Goal: Transaction & Acquisition: Register for event/course

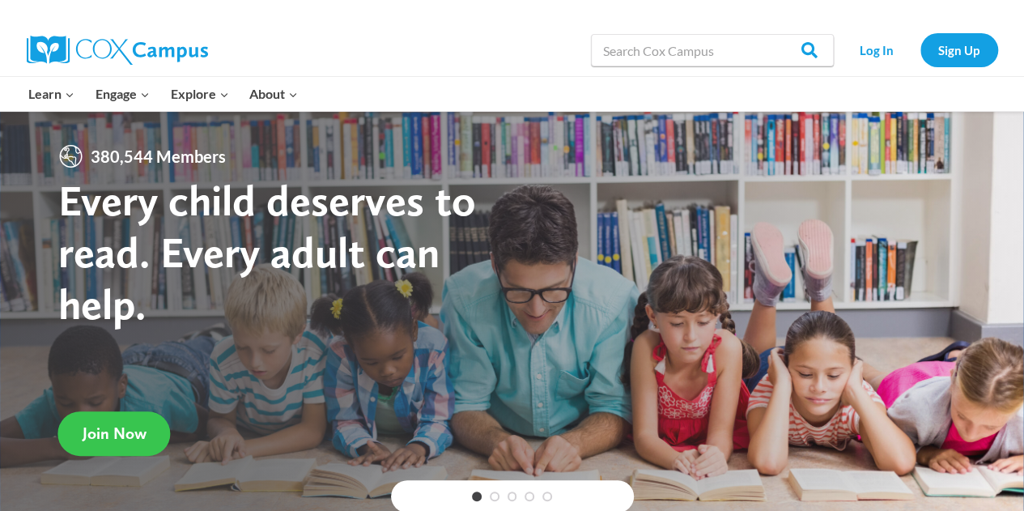
click at [92, 435] on span "Join Now" at bounding box center [115, 432] width 64 height 19
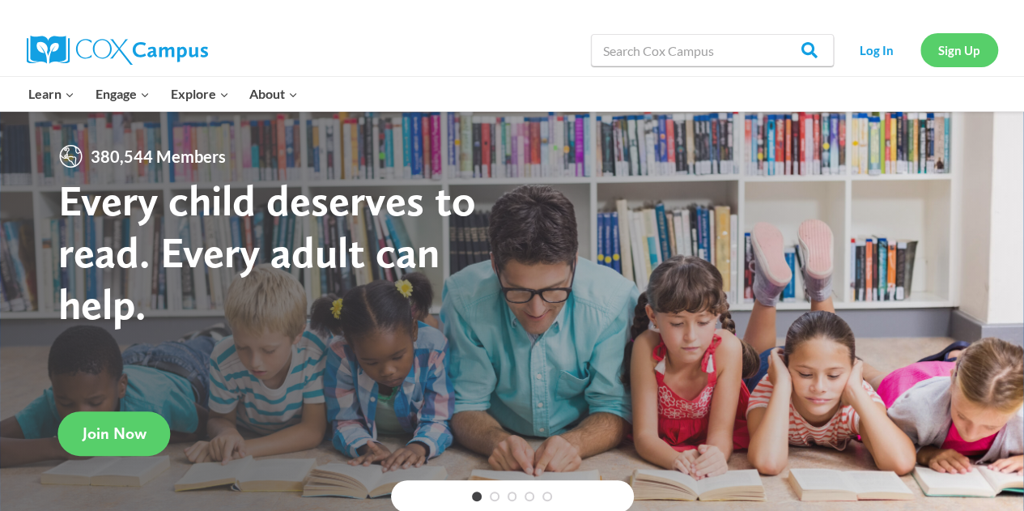
click at [969, 47] on link "Sign Up" at bounding box center [960, 49] width 78 height 33
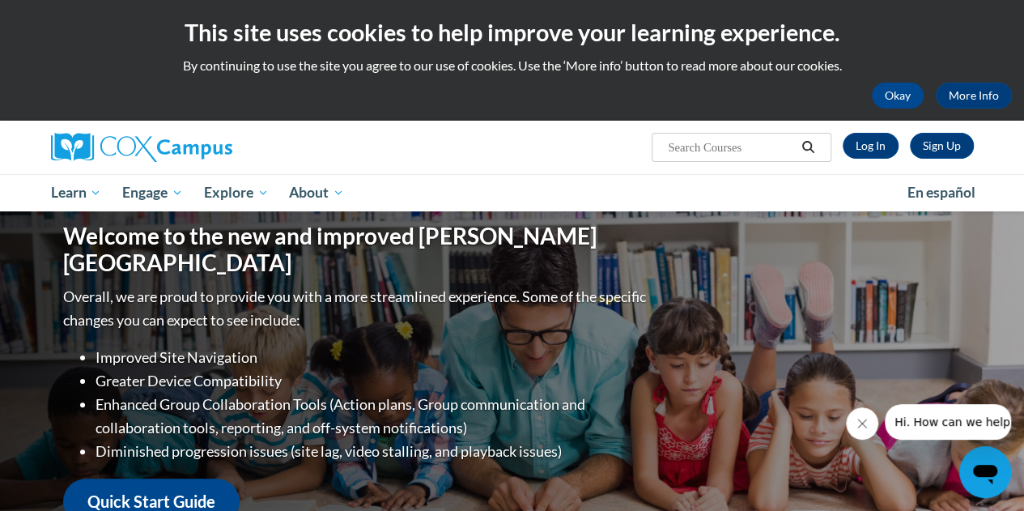
drag, startPoint x: 1695, startPoint y: 821, endPoint x: 901, endPoint y: 415, distance: 891.2
click at [901, 415] on span "Hi. How can we help?" at bounding box center [955, 421] width 121 height 13
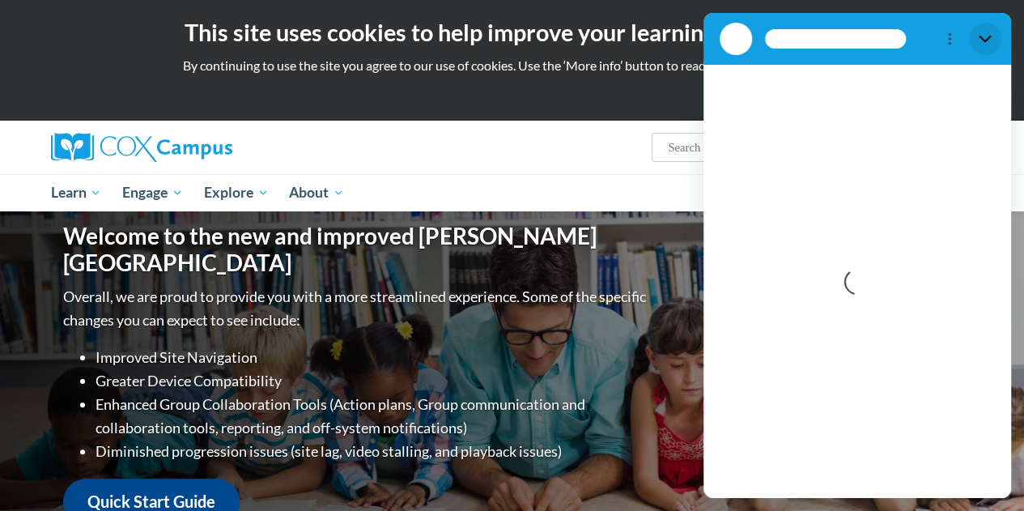
click at [995, 44] on button "Close" at bounding box center [985, 39] width 32 height 32
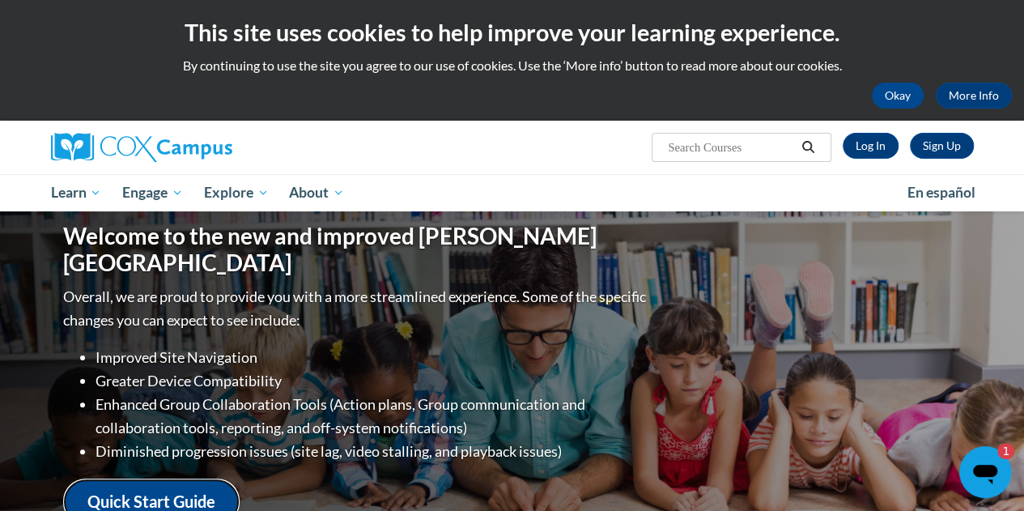
click at [155, 482] on link "Quick Start Guide" at bounding box center [151, 502] width 177 height 46
type textarea "x"
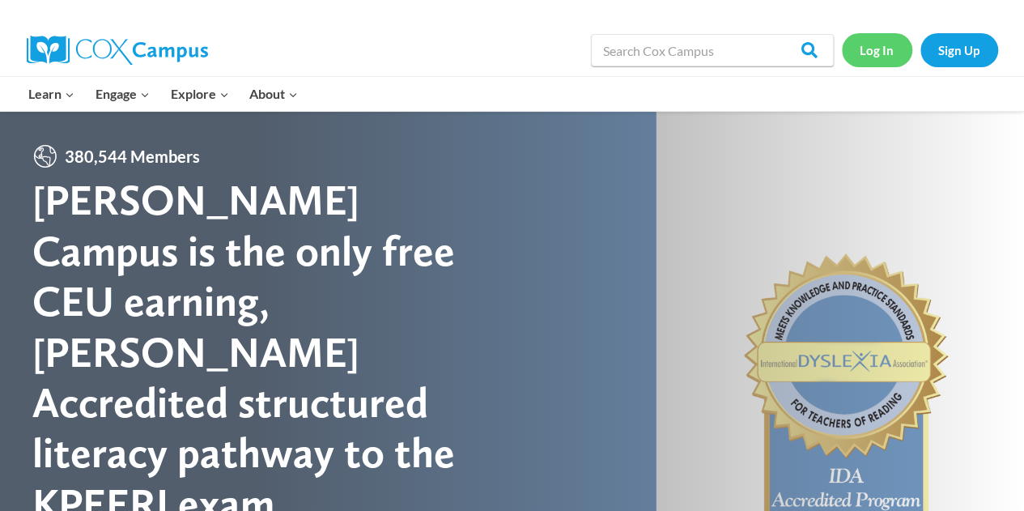
click at [884, 55] on link "Log In" at bounding box center [877, 49] width 70 height 33
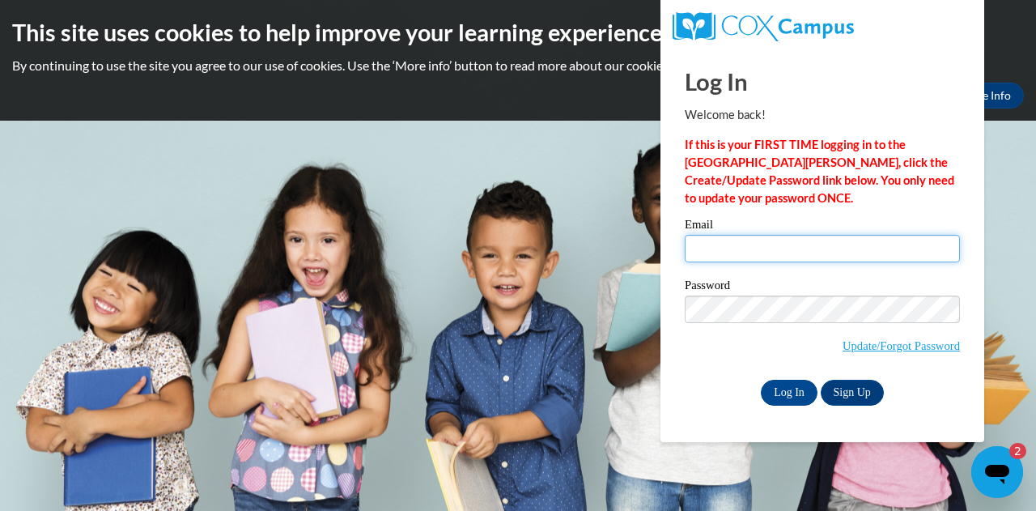
click at [707, 253] on input "Email" at bounding box center [822, 249] width 275 height 28
type input "Teyanamay18@gmail.com"
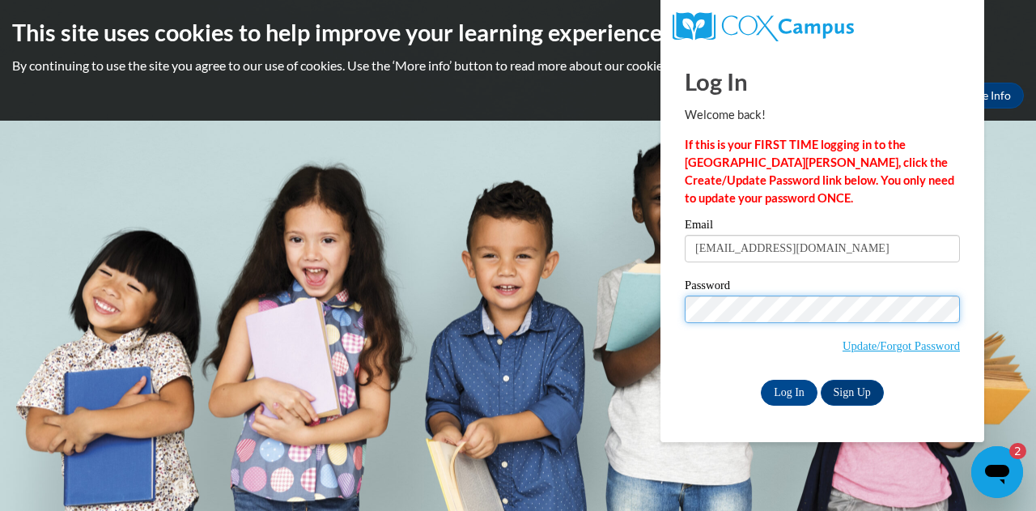
click at [761, 380] on input "Log In" at bounding box center [789, 393] width 57 height 26
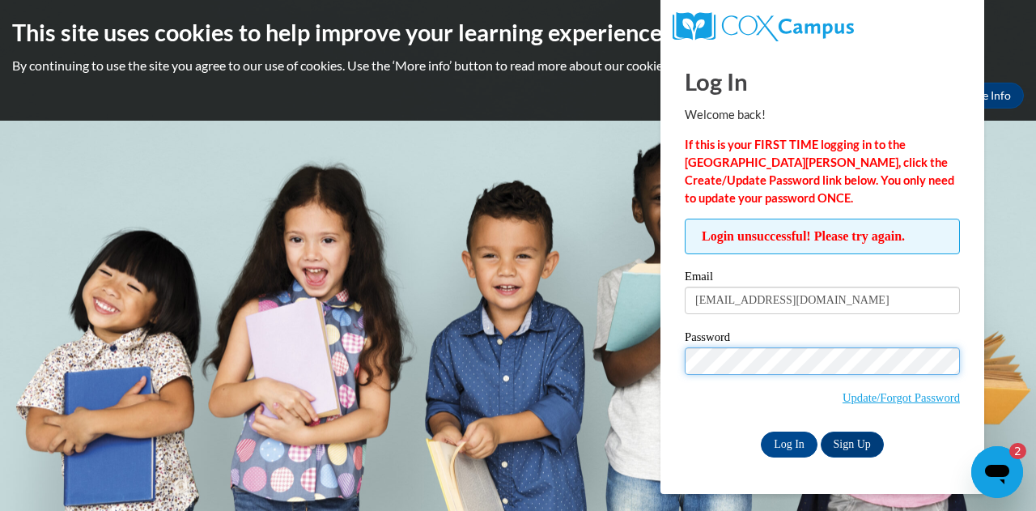
click at [761, 432] on input "Log In" at bounding box center [789, 445] width 57 height 26
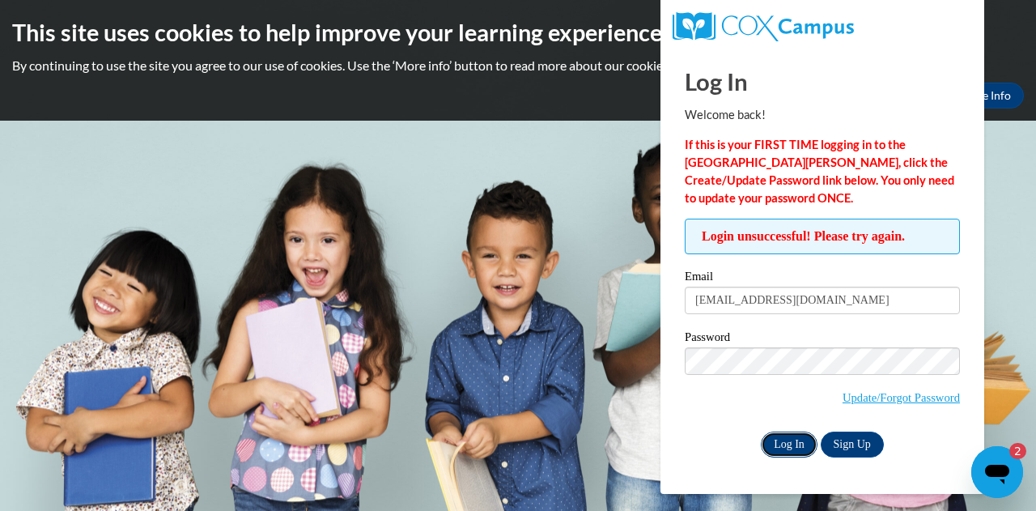
click at [790, 453] on input "Log In" at bounding box center [789, 445] width 57 height 26
click at [848, 440] on link "Sign Up" at bounding box center [852, 445] width 63 height 26
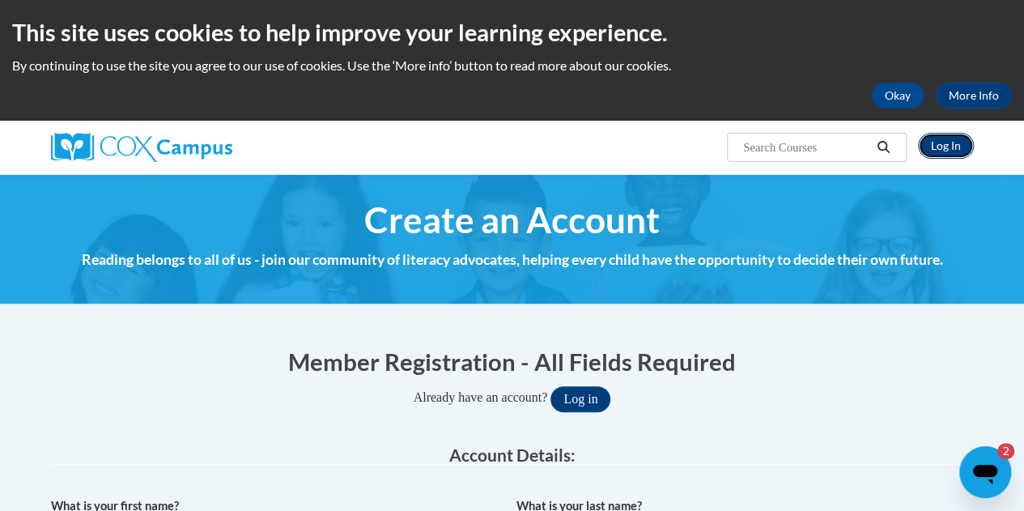
click at [954, 147] on link "Log In" at bounding box center [946, 146] width 56 height 26
